Goal: Find contact information: Find contact information

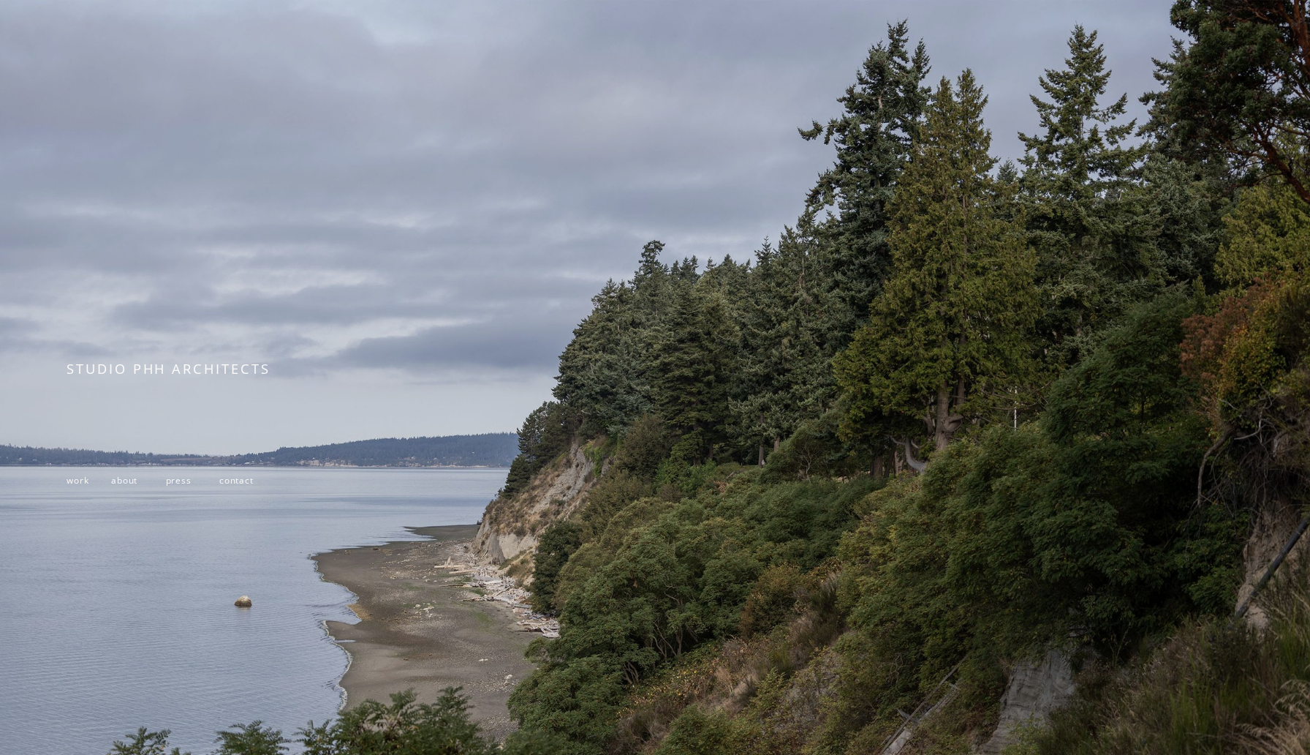
click at [241, 479] on span "contact" at bounding box center [236, 480] width 34 height 12
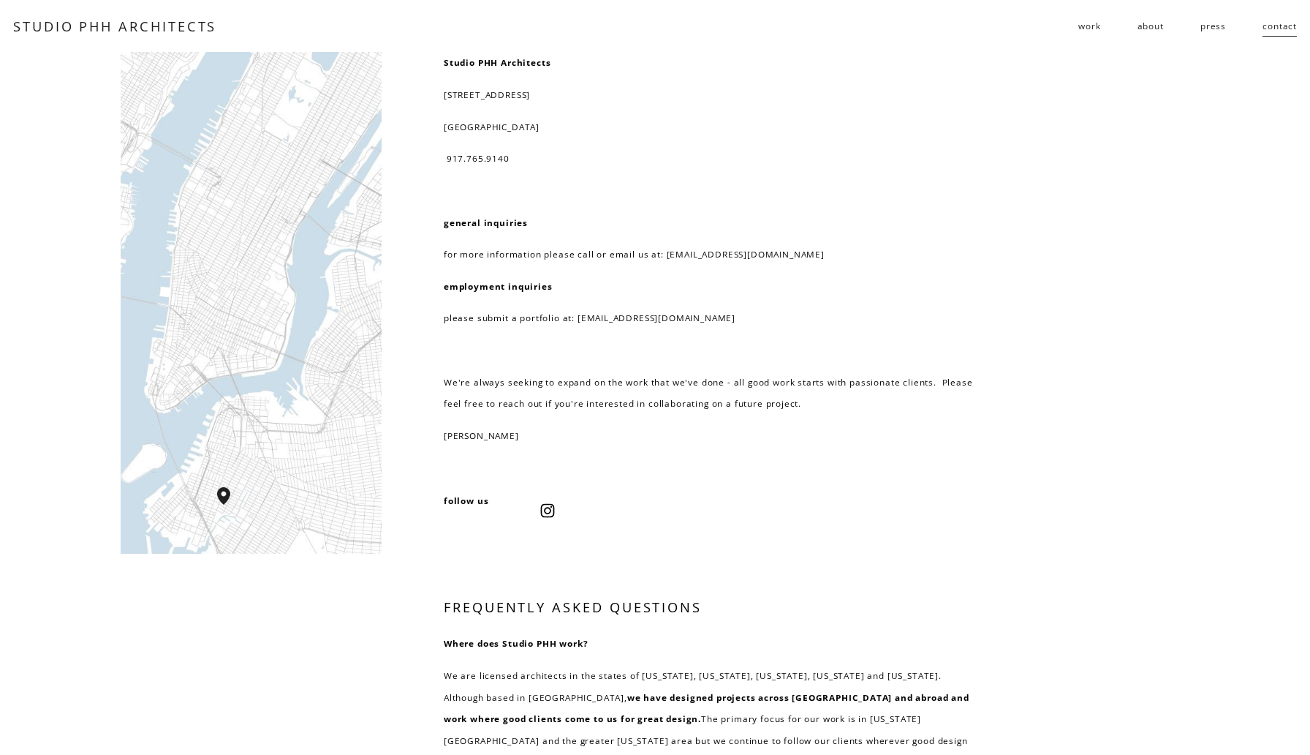
click at [1138, 29] on link "about" at bounding box center [1151, 26] width 26 height 23
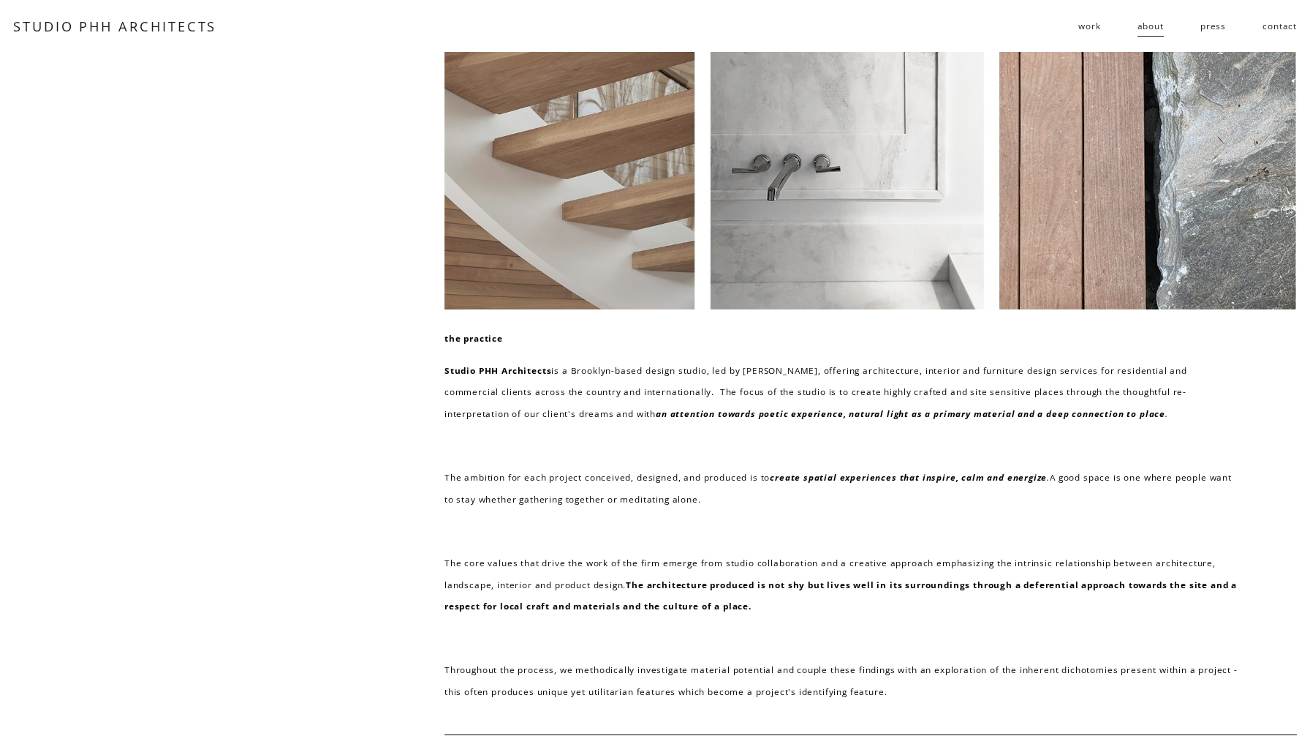
click at [1096, 27] on span "work" at bounding box center [1090, 26] width 22 height 22
click at [1081, 29] on span "work" at bounding box center [1090, 26] width 22 height 22
click at [0, 0] on span "public" at bounding box center [0, 0] width 0 height 0
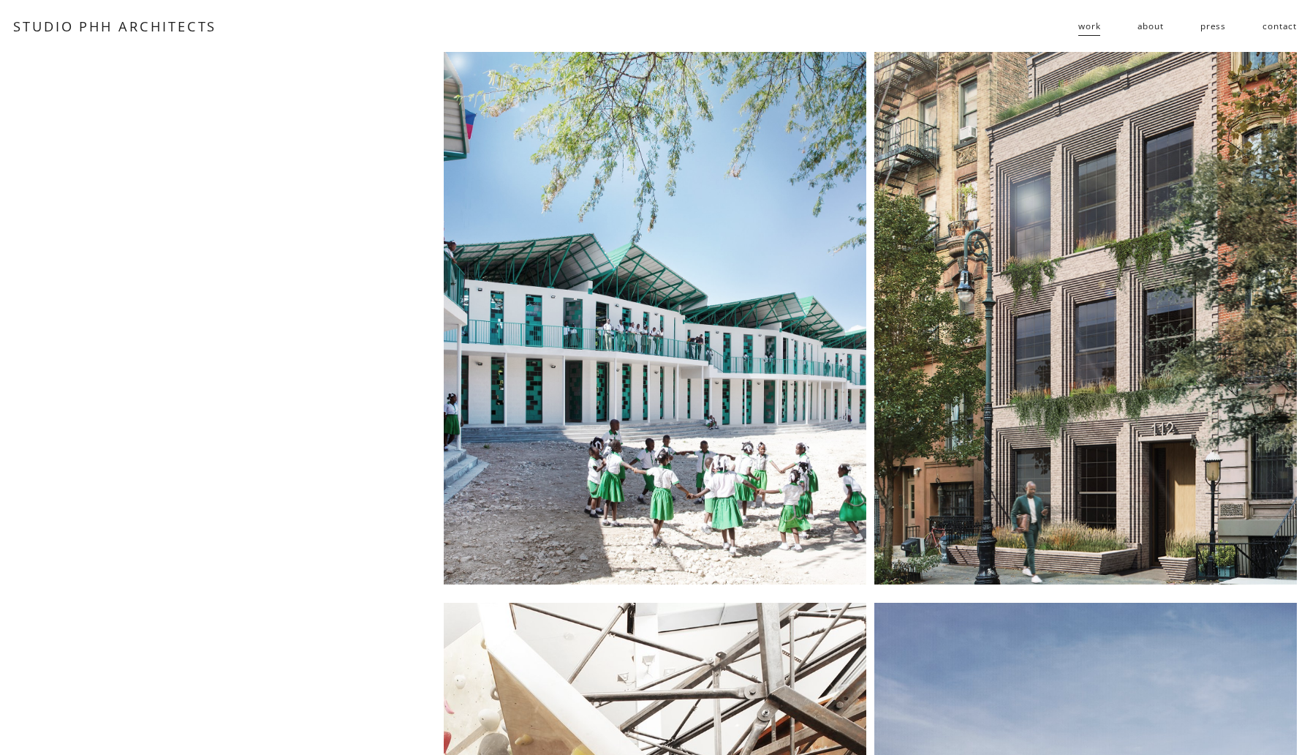
click at [1266, 19] on link "contact" at bounding box center [1280, 26] width 34 height 23
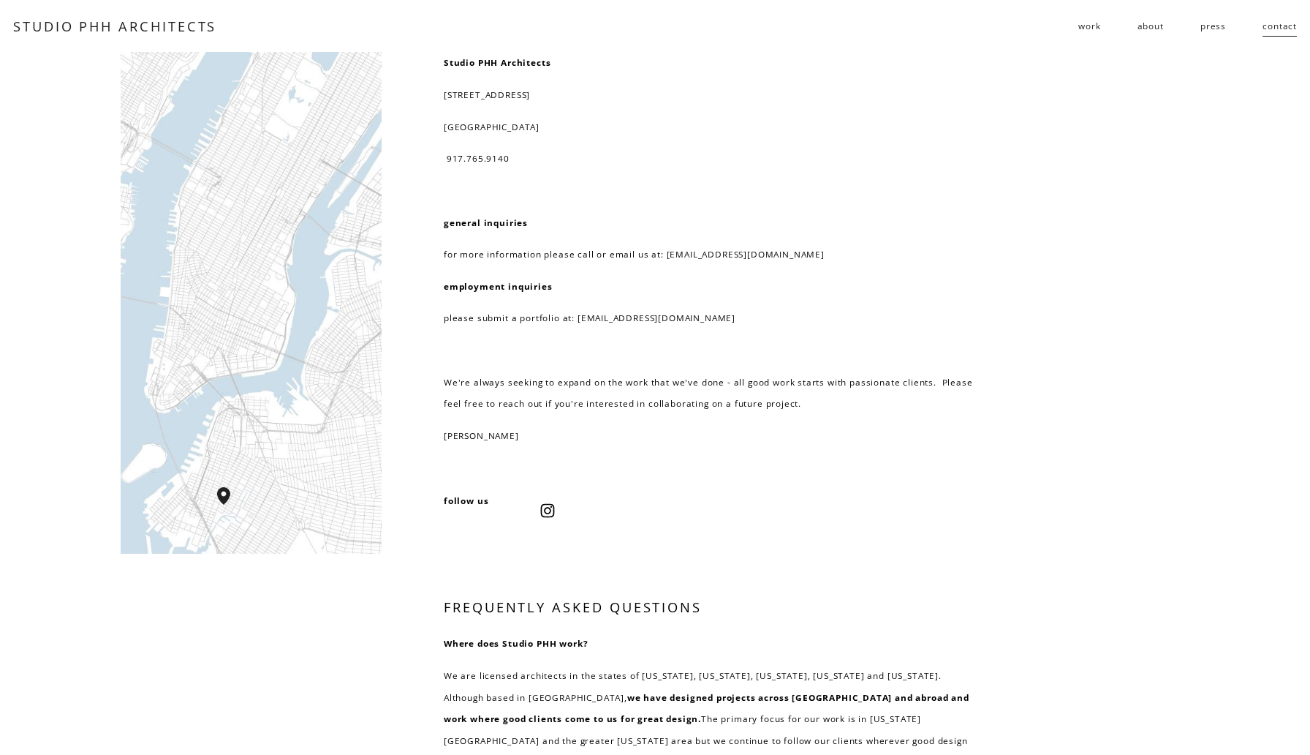
click at [1149, 26] on link "about" at bounding box center [1151, 26] width 26 height 23
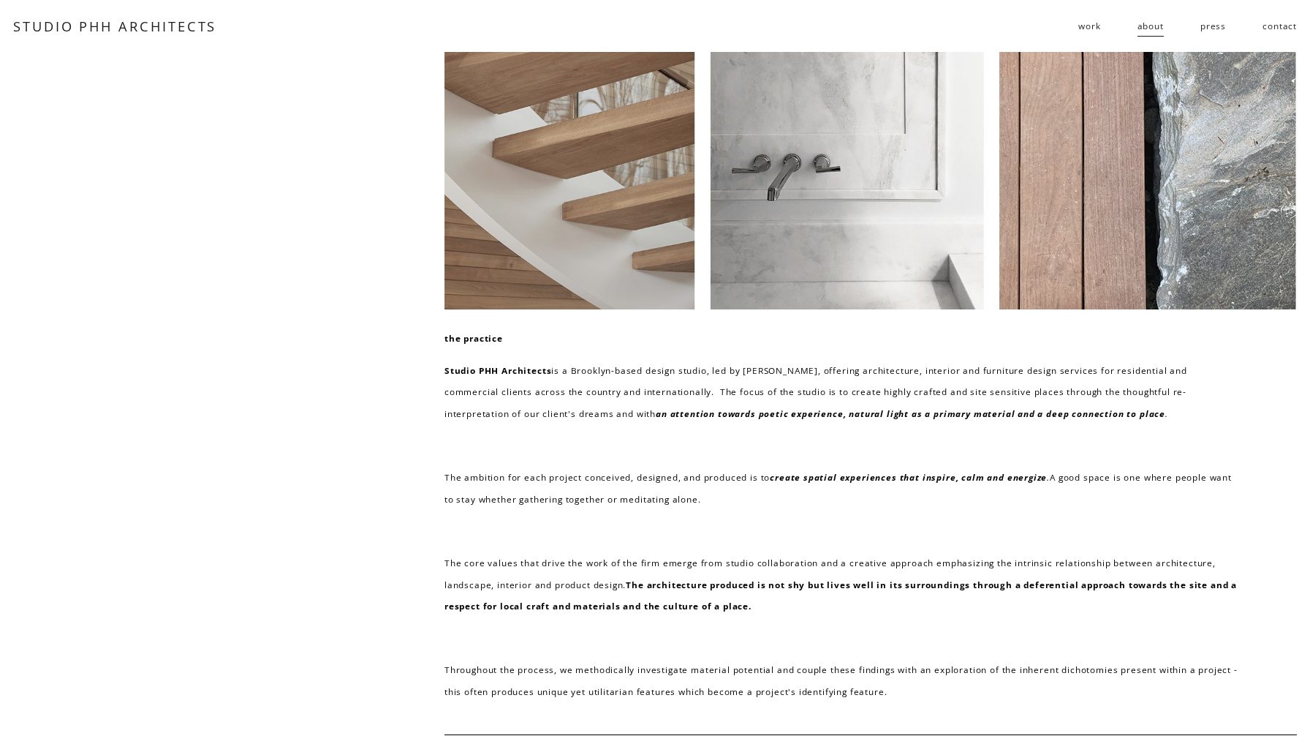
click at [1282, 26] on link "contact" at bounding box center [1280, 26] width 34 height 23
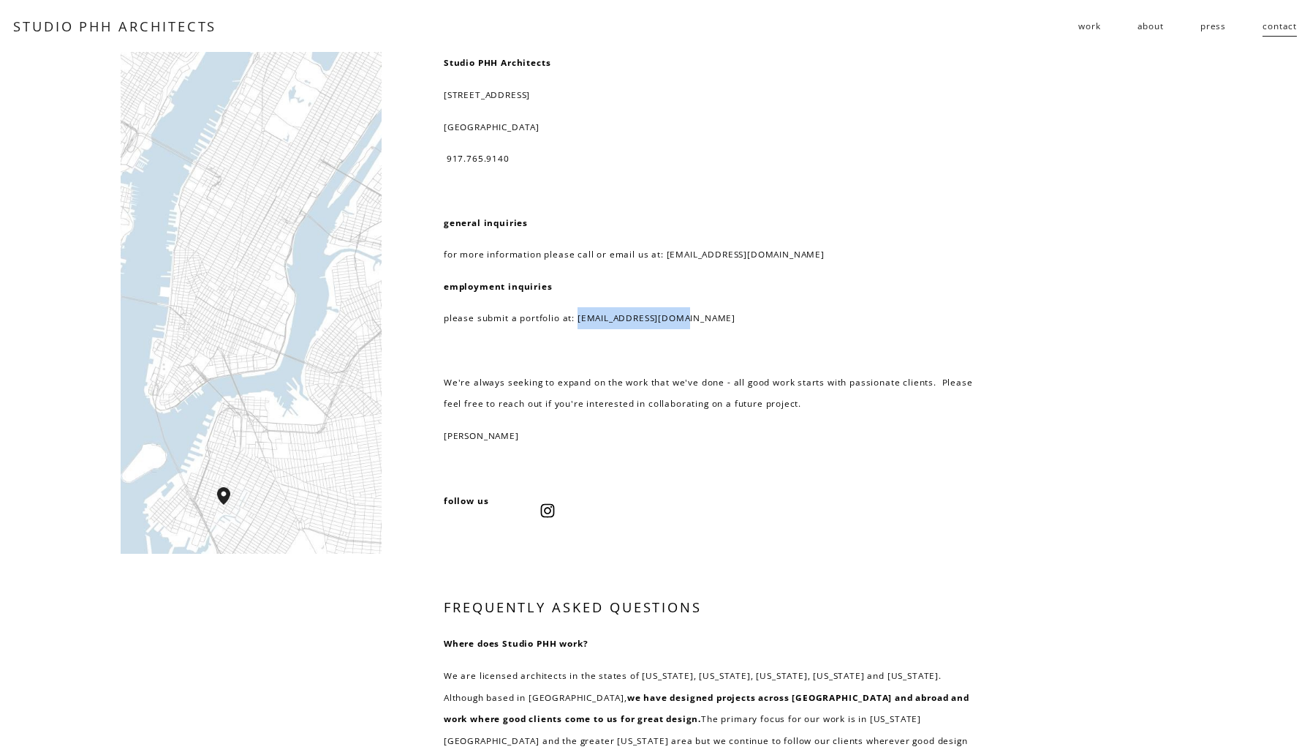
drag, startPoint x: 576, startPoint y: 320, endPoint x: 696, endPoint y: 314, distance: 120.1
click at [696, 314] on p "please submit a portfolio at: [EMAIL_ADDRESS][DOMAIN_NAME]" at bounding box center [709, 318] width 530 height 22
copy p "[EMAIL_ADDRESS][DOMAIN_NAME]"
